Goal: Transaction & Acquisition: Purchase product/service

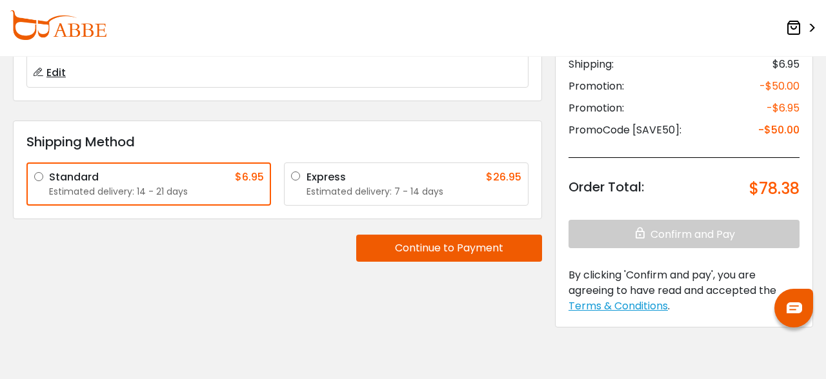
scroll to position [173, 0]
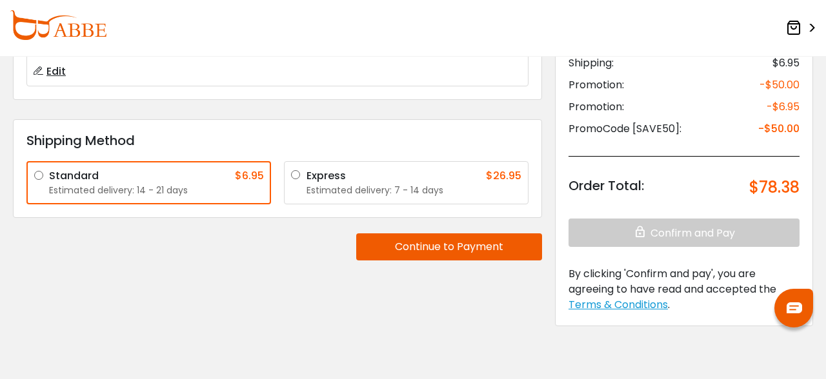
click at [152, 184] on div "Estimated delivery: 14 - 21 days" at bounding box center [156, 191] width 215 height 14
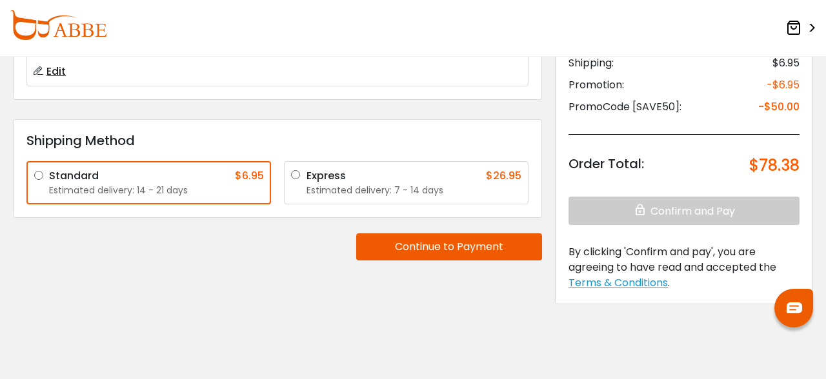
click at [351, 186] on div "Estimated delivery: 7 - 14 days" at bounding box center [413, 191] width 215 height 14
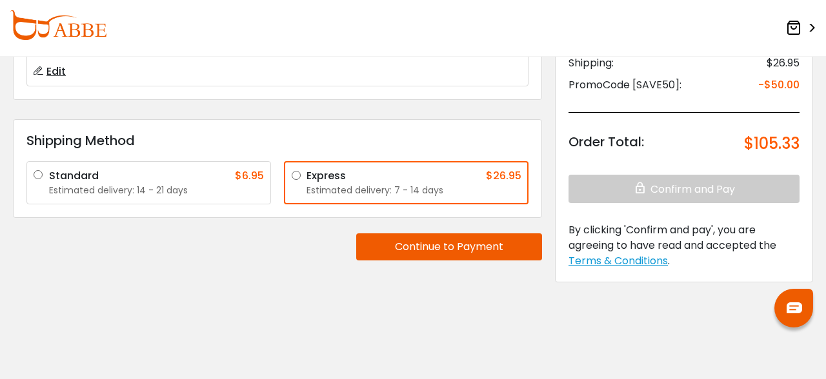
click at [186, 170] on div "Standard $6.95" at bounding box center [156, 175] width 215 height 15
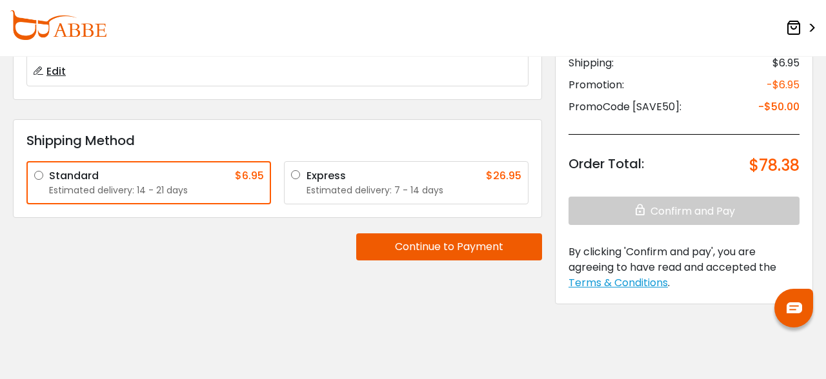
click at [496, 240] on button "Continue to Payment" at bounding box center [449, 247] width 186 height 27
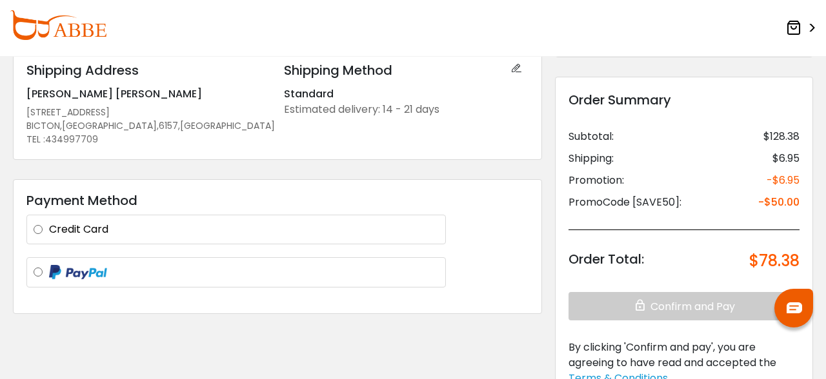
scroll to position [86, 0]
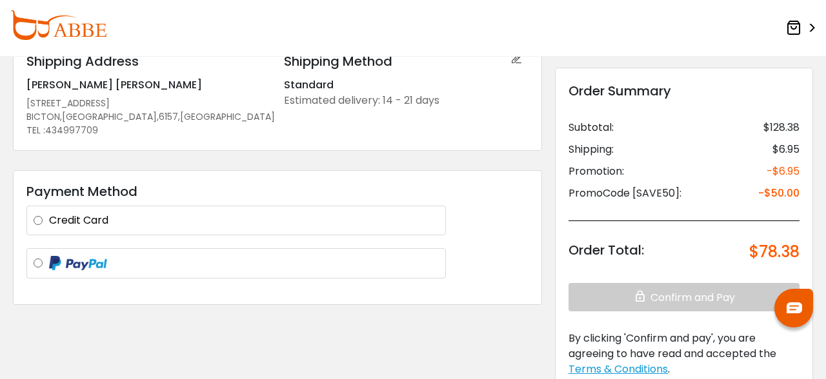
click at [172, 218] on label "Credit Card" at bounding box center [244, 220] width 390 height 15
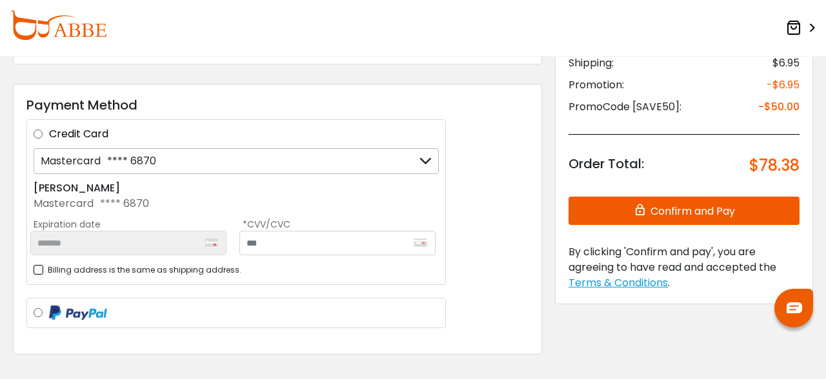
scroll to position [177, 0]
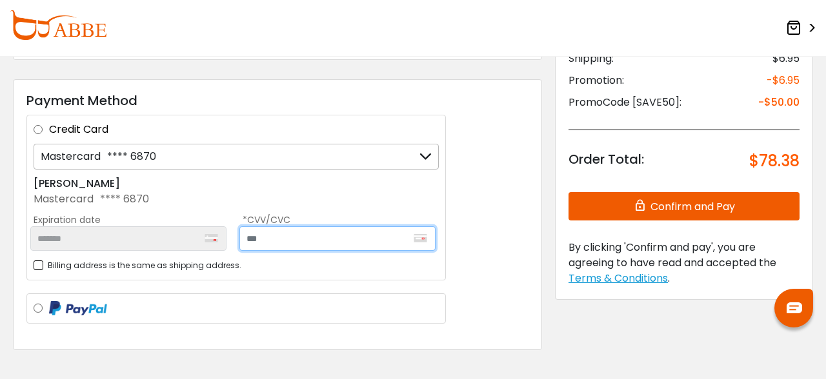
click at [355, 232] on input "text" at bounding box center [337, 238] width 196 height 25
type input "***"
click at [526, 329] on div "Payment Method Credit Card Mastercard **** 6870 Mastercard **** 6870 + Add a ne…" at bounding box center [277, 214] width 529 height 271
click at [667, 212] on button "Confirm and Pay" at bounding box center [683, 206] width 231 height 28
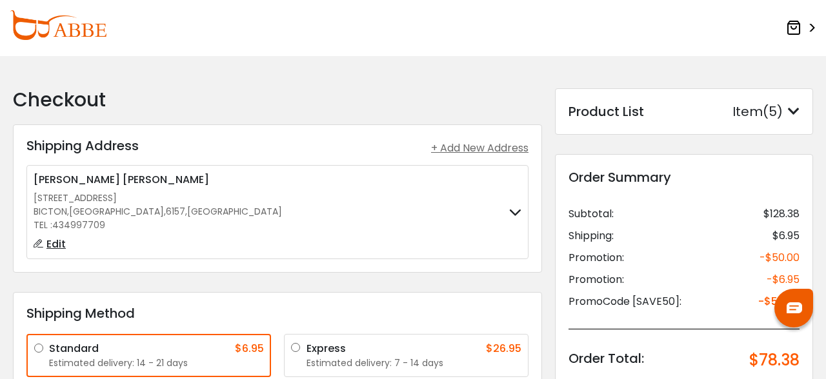
click at [605, 32] on div ">" at bounding box center [413, 28] width 826 height 30
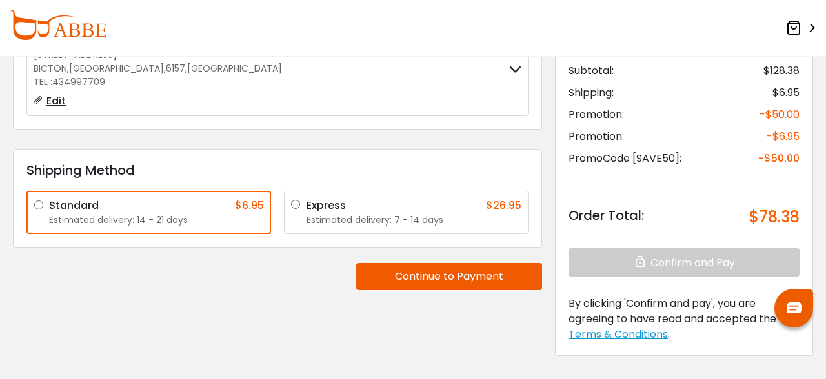
scroll to position [144, 0]
click at [526, 271] on button "Continue to Payment" at bounding box center [449, 276] width 186 height 27
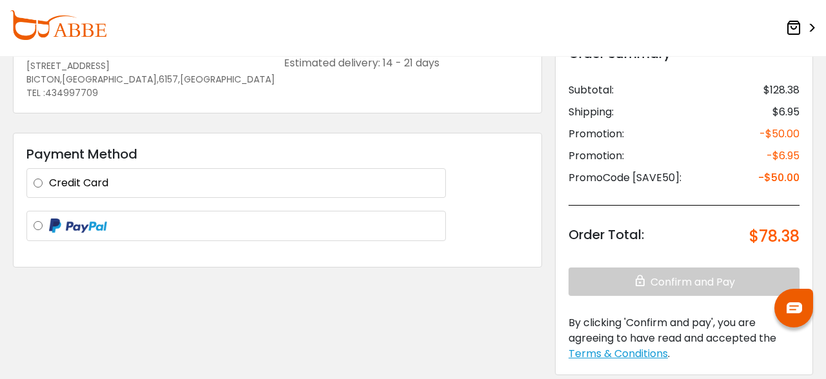
scroll to position [122, 0]
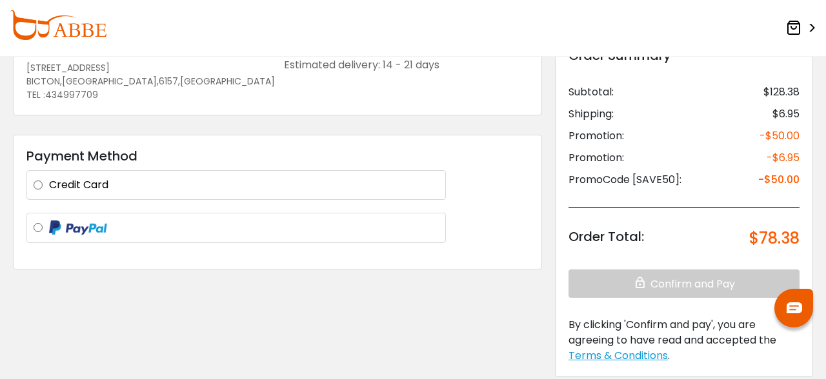
click at [302, 224] on label at bounding box center [244, 228] width 390 height 16
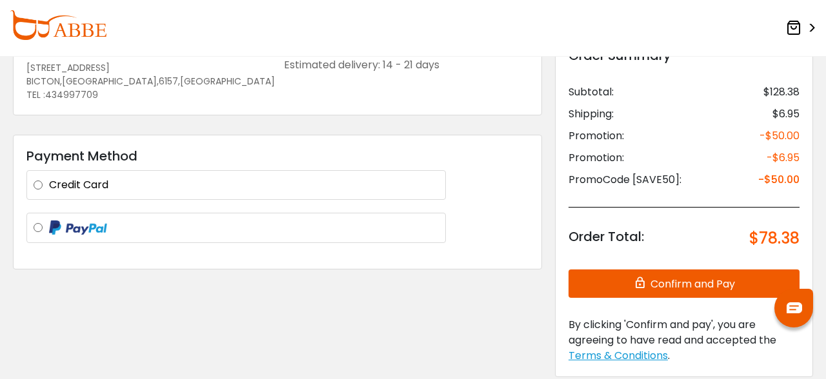
click at [649, 279] on button "Confirm and Pay" at bounding box center [683, 284] width 231 height 28
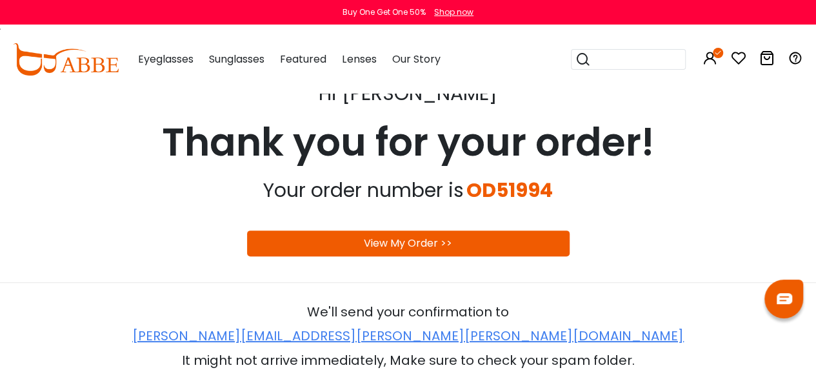
scroll to position [97, 0]
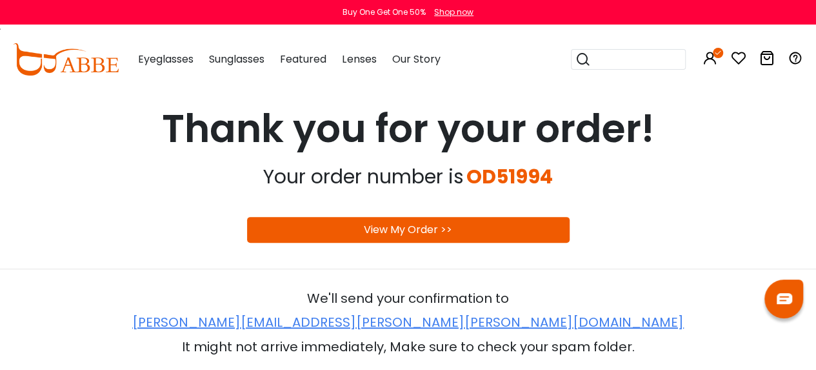
click at [447, 229] on link "View My Order >>" at bounding box center [408, 229] width 88 height 15
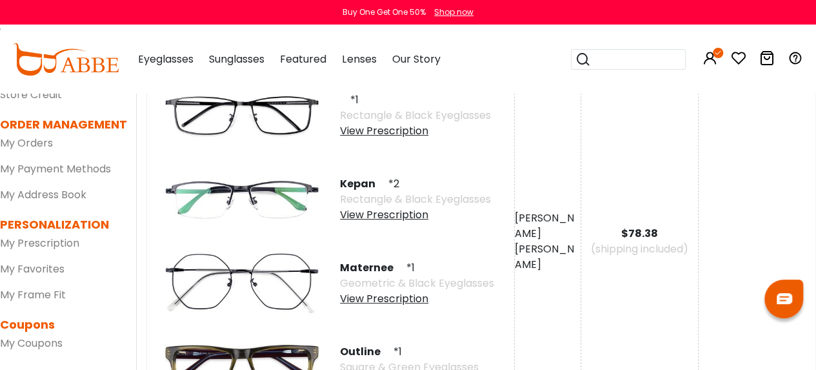
scroll to position [130, 0]
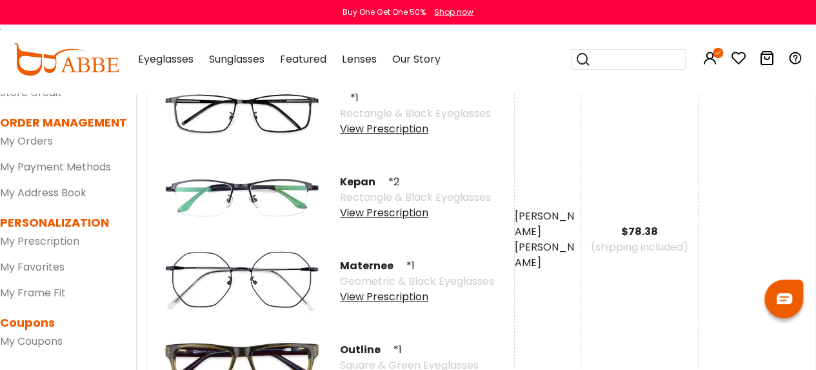
click at [408, 126] on div "View Prescription" at bounding box center [415, 128] width 151 height 15
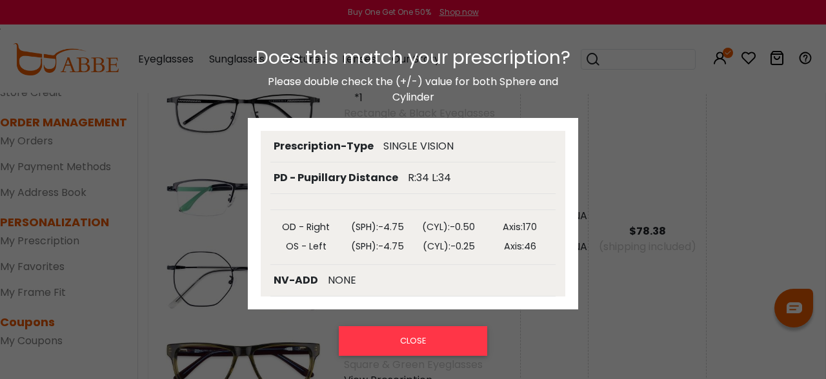
click at [739, 179] on div "Does this match your prescription? Please double check the (+/-) value for both…" at bounding box center [413, 206] width 826 height 345
click at [462, 343] on button "CLOSE" at bounding box center [413, 341] width 148 height 30
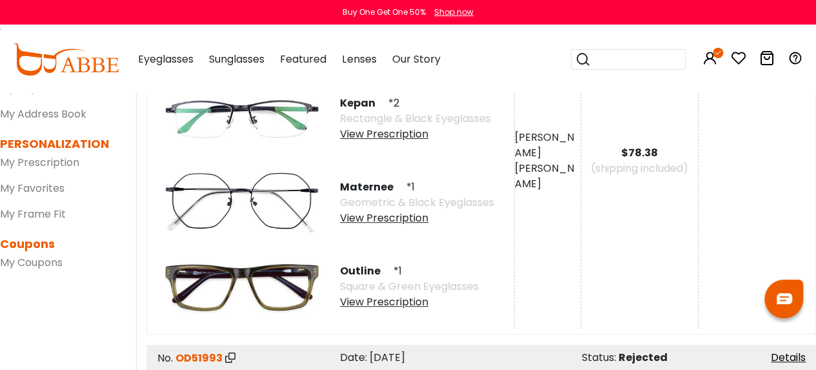
scroll to position [231, 0]
